Goal: Information Seeking & Learning: Learn about a topic

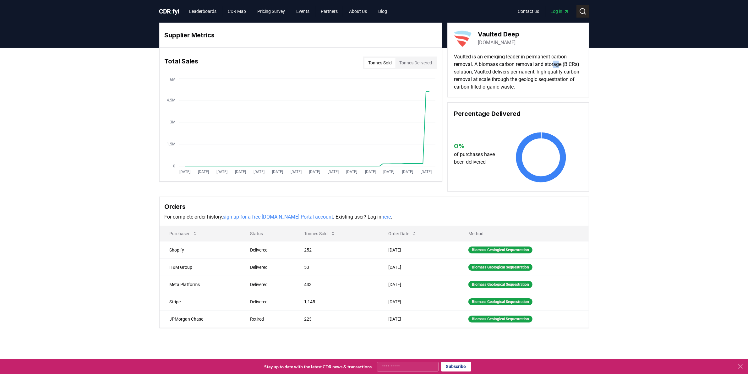
click at [586, 10] on icon at bounding box center [583, 12] width 8 height 8
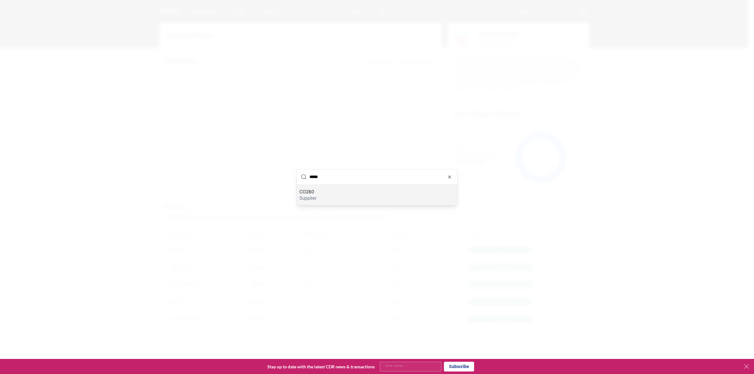
type input "*****"
click at [329, 198] on div "CO280 supplier" at bounding box center [377, 195] width 160 height 20
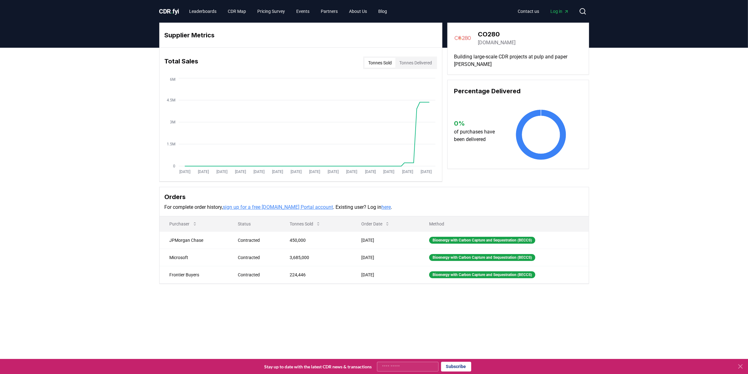
click at [107, 212] on div "Supplier Metrics Total Sales Tonnes Sold Tonnes Delivered Jan 2019 Jul 2019 Jan…" at bounding box center [374, 178] width 748 height 261
click at [670, 224] on div "Supplier Metrics Total Sales Tonnes Sold Tonnes Delivered Jan 2019 Jul 2019 Jan…" at bounding box center [374, 178] width 748 height 261
click at [582, 13] on icon at bounding box center [583, 12] width 8 height 8
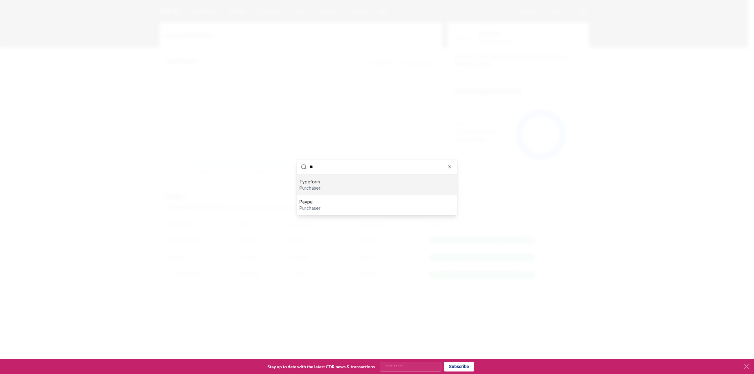
type input "*"
type input "*****"
click at [333, 209] on p "supplier" at bounding box center [317, 208] width 36 height 6
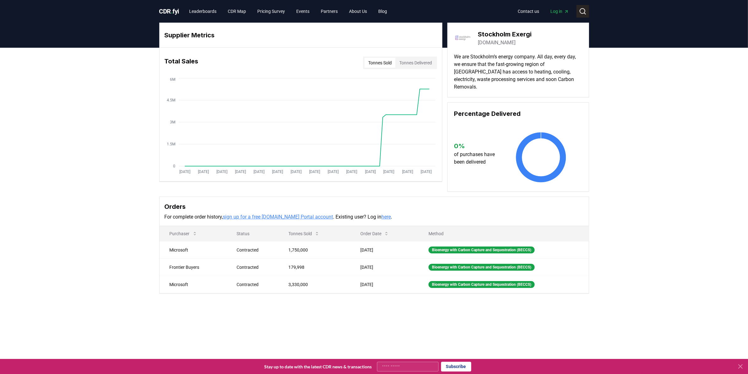
click at [579, 6] on button "Search" at bounding box center [582, 11] width 13 height 13
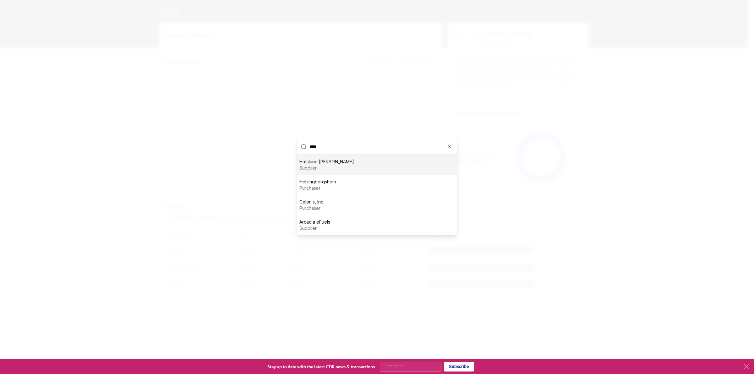
type input "****"
click at [341, 164] on div "Hafslund Celsio supplier" at bounding box center [377, 165] width 160 height 20
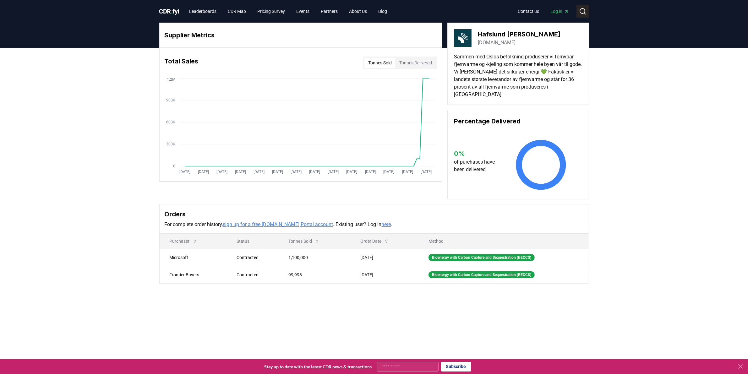
click at [581, 13] on icon at bounding box center [583, 12] width 8 height 8
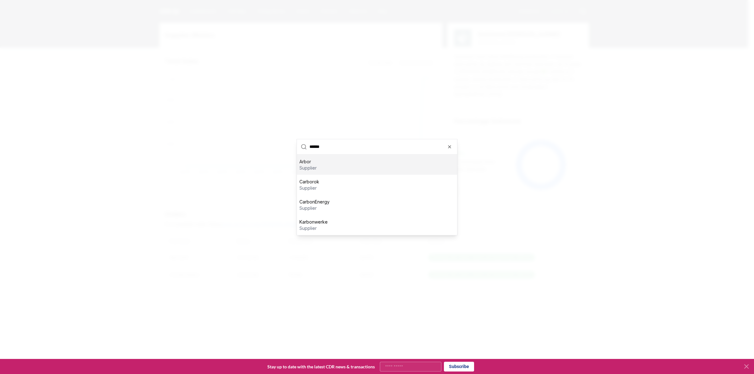
type input "******"
click at [347, 164] on div "Arbor supplier" at bounding box center [377, 165] width 160 height 20
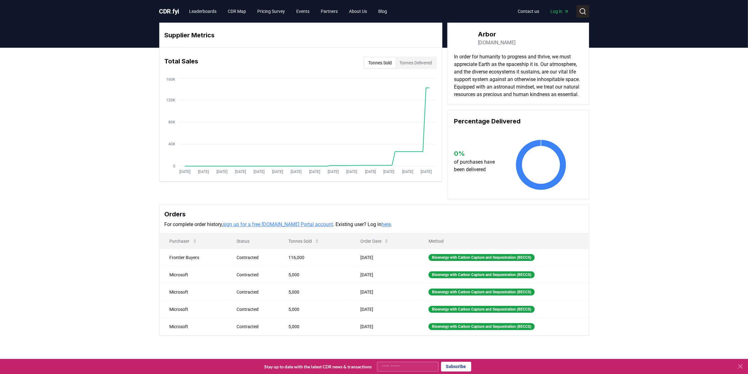
click at [580, 12] on circle at bounding box center [582, 10] width 5 height 5
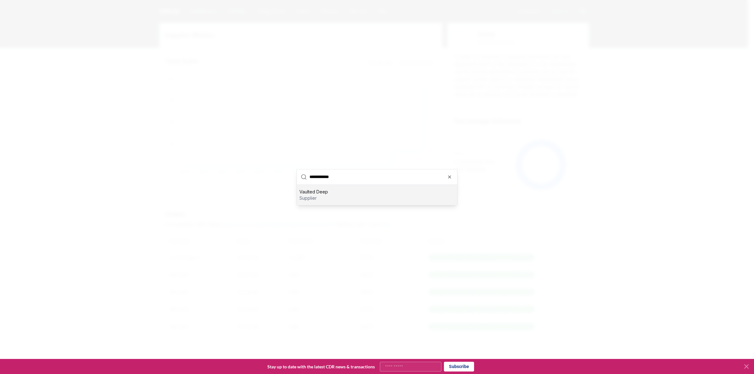
type input "**********"
click at [334, 192] on div "Vaulted Deep supplier" at bounding box center [377, 195] width 160 height 20
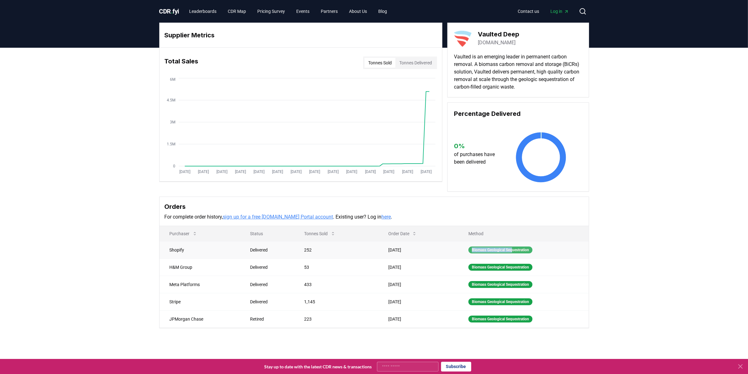
drag, startPoint x: 463, startPoint y: 250, endPoint x: 520, endPoint y: 252, distance: 57.5
click at [517, 251] on td "Biomass Geological Sequestration" at bounding box center [523, 249] width 130 height 17
drag, startPoint x: 532, startPoint y: 249, endPoint x: 465, endPoint y: 251, distance: 66.6
click at [468, 251] on div "Biomass Geological Sequestration" at bounding box center [500, 250] width 64 height 7
copy div "Biomass Geological Sequestration"
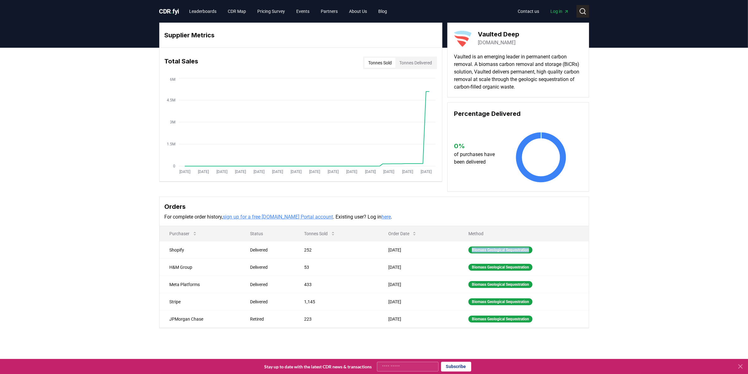
click at [584, 12] on icon at bounding box center [583, 12] width 8 height 8
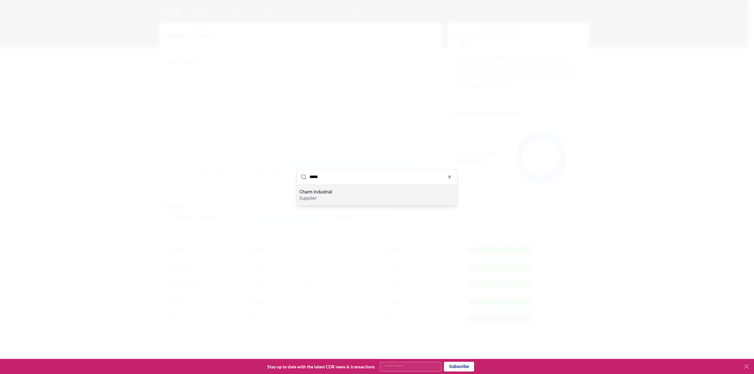
type input "*****"
click at [390, 199] on div "Charm Industrial supplier" at bounding box center [377, 195] width 160 height 20
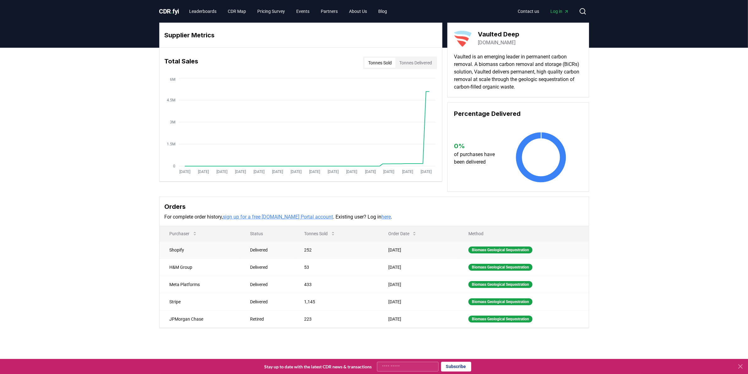
click at [549, 248] on td "Biomass Geological Sequestration" at bounding box center [523, 249] width 130 height 17
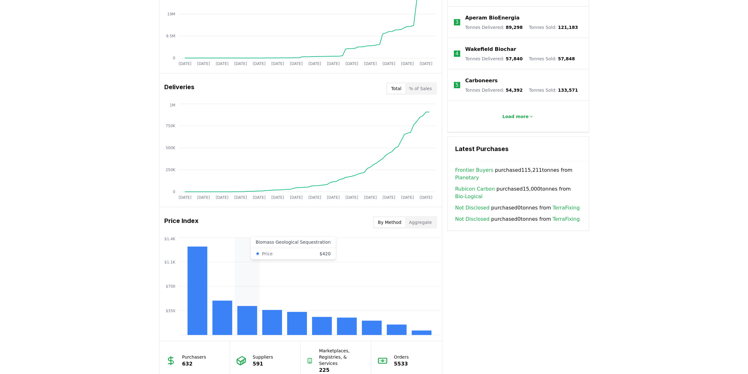
scroll to position [395, 0]
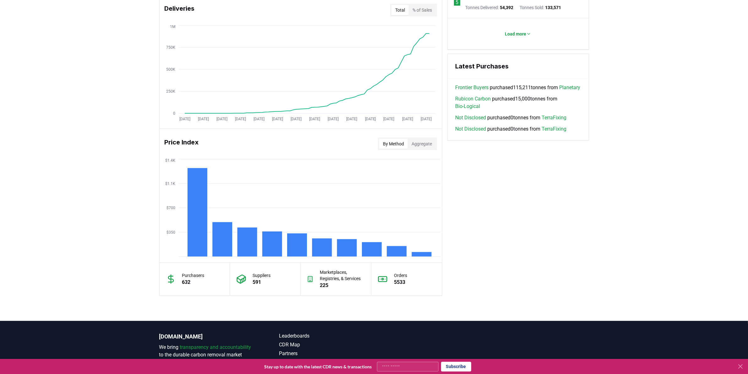
click at [417, 141] on button "Aggregate" at bounding box center [422, 144] width 28 height 10
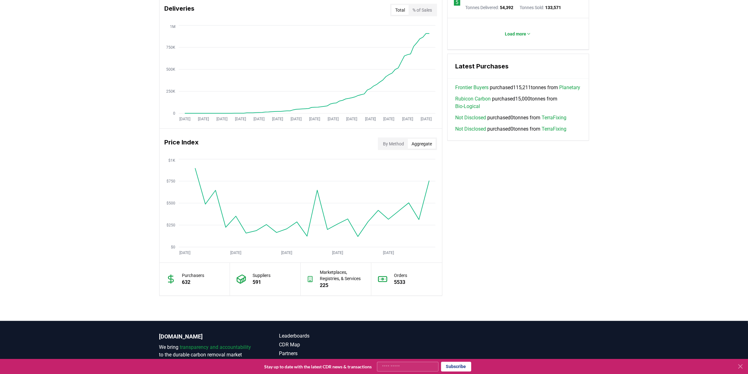
click at [390, 142] on button "By Method" at bounding box center [393, 144] width 29 height 10
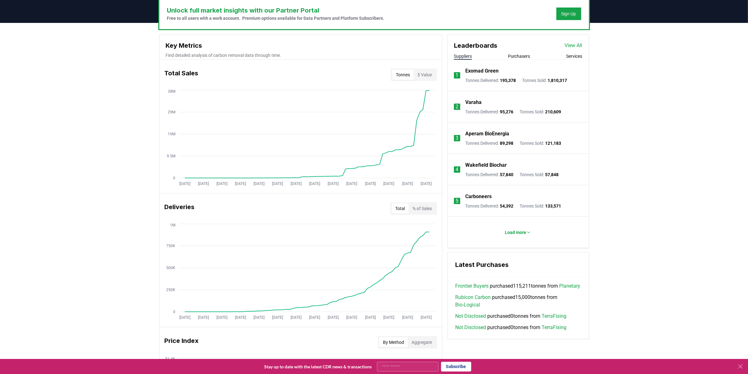
scroll to position [314, 0]
